Goal: Find specific page/section: Find specific page/section

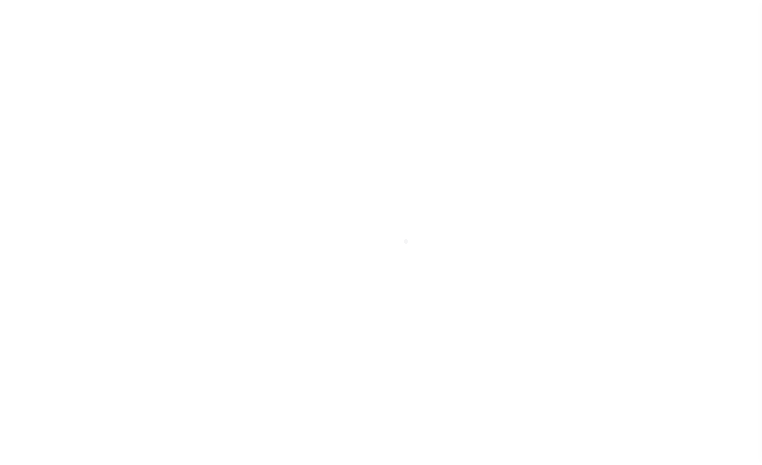
scroll to position [33, 0]
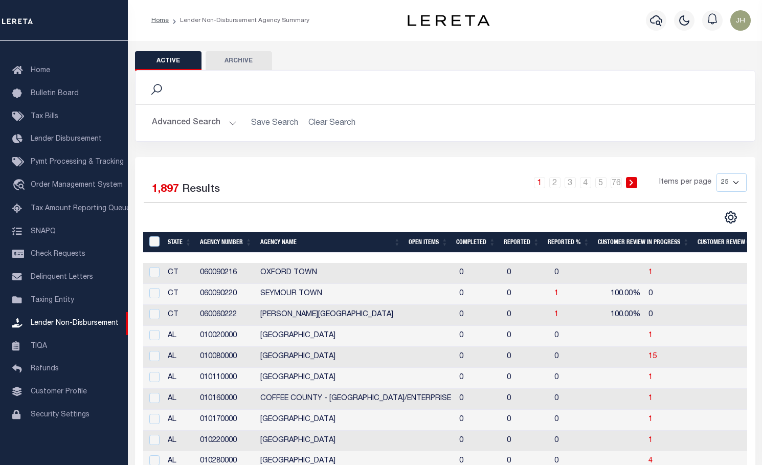
click at [238, 22] on li "Lender Non-Disbursement Agency Summary" at bounding box center [239, 20] width 141 height 9
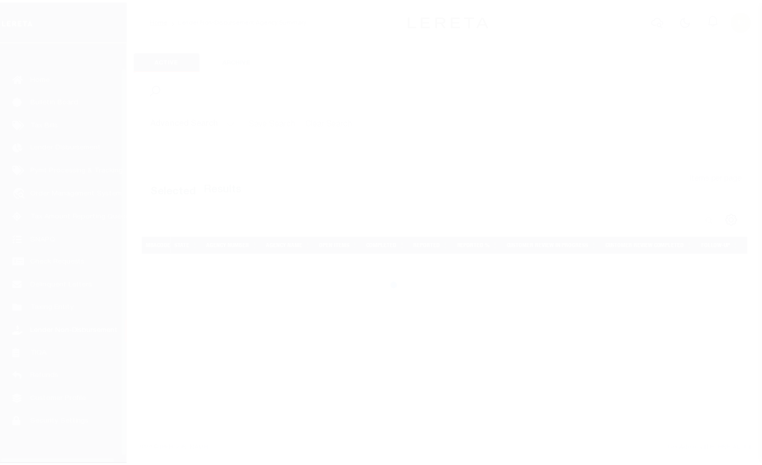
scroll to position [33, 0]
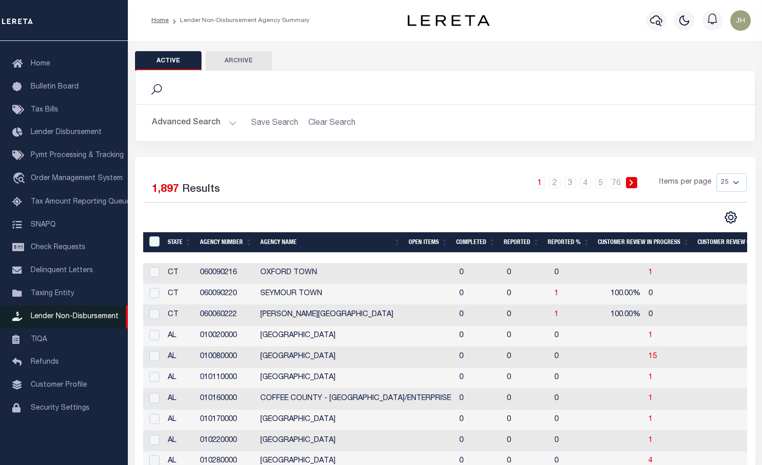
click at [61, 319] on span "Lender Non-Disbursement" at bounding box center [75, 316] width 88 height 7
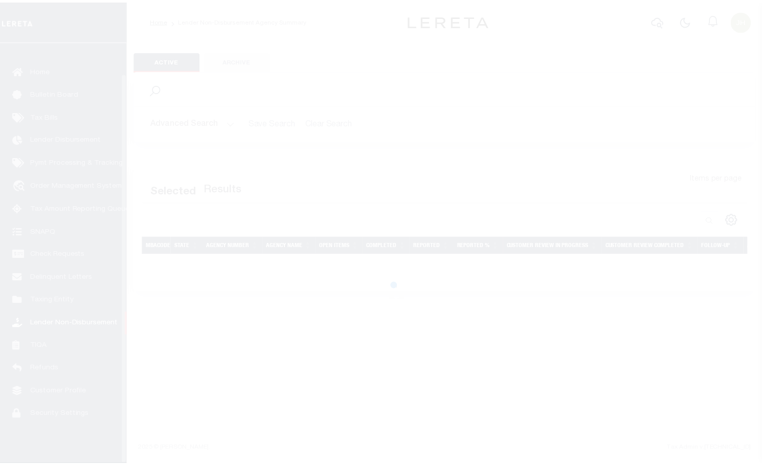
scroll to position [33, 0]
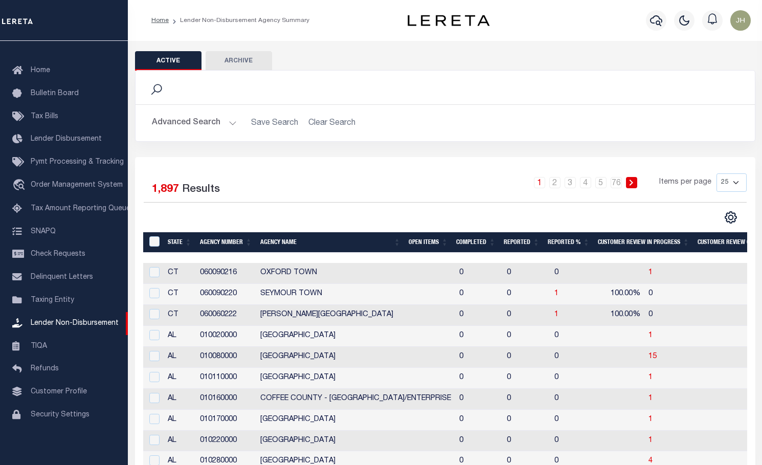
click at [232, 21] on li "Lender Non-Disbursement Agency Summary" at bounding box center [239, 20] width 141 height 9
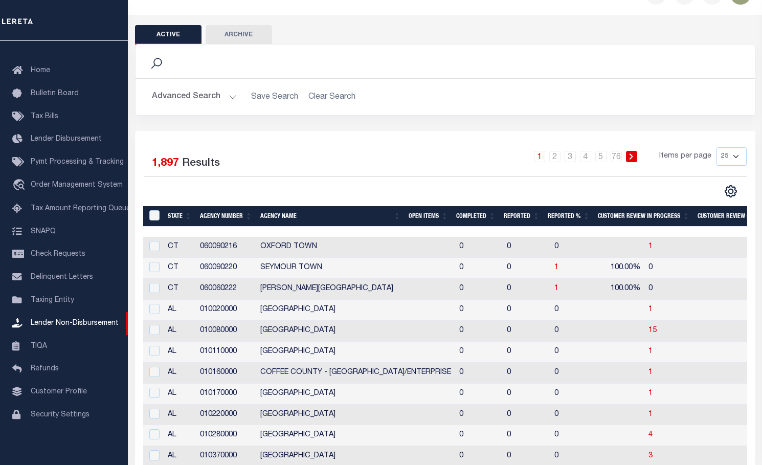
scroll to position [0, 0]
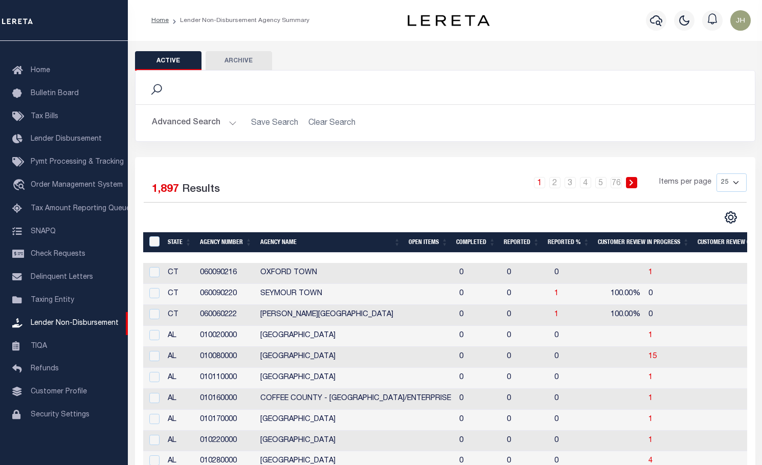
click at [234, 21] on li "Lender Non-Disbursement Agency Summary" at bounding box center [239, 20] width 141 height 9
click at [188, 22] on li "Lender Non-Disbursement Agency Summary" at bounding box center [239, 20] width 141 height 9
click at [428, 243] on th "Open Items" at bounding box center [428, 242] width 48 height 21
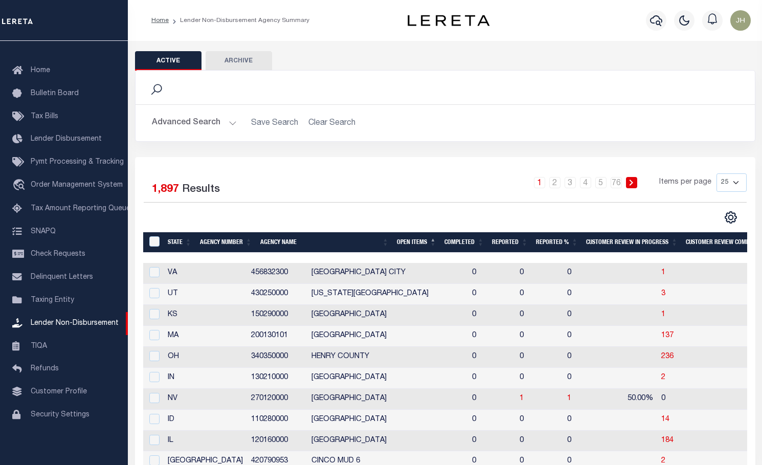
click at [428, 243] on th "Open Items" at bounding box center [417, 242] width 48 height 21
